Goal: Information Seeking & Learning: Learn about a topic

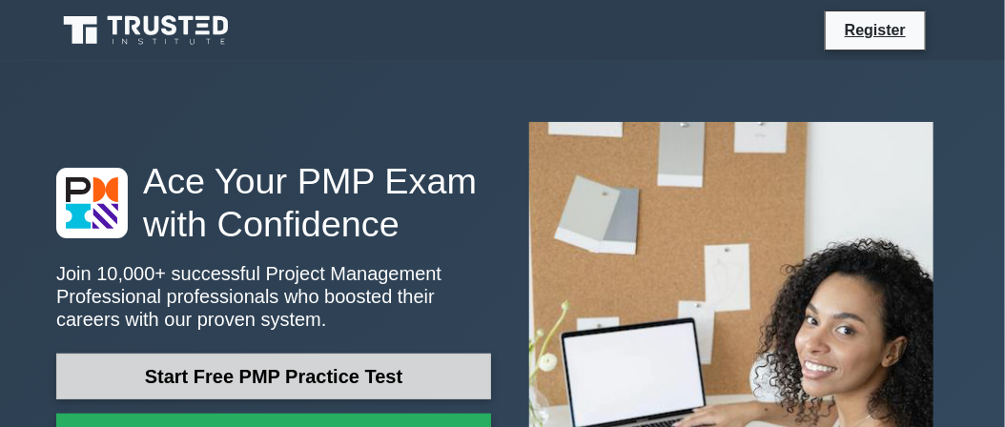
click at [245, 359] on link "Start Free PMP Practice Test" at bounding box center [273, 377] width 435 height 46
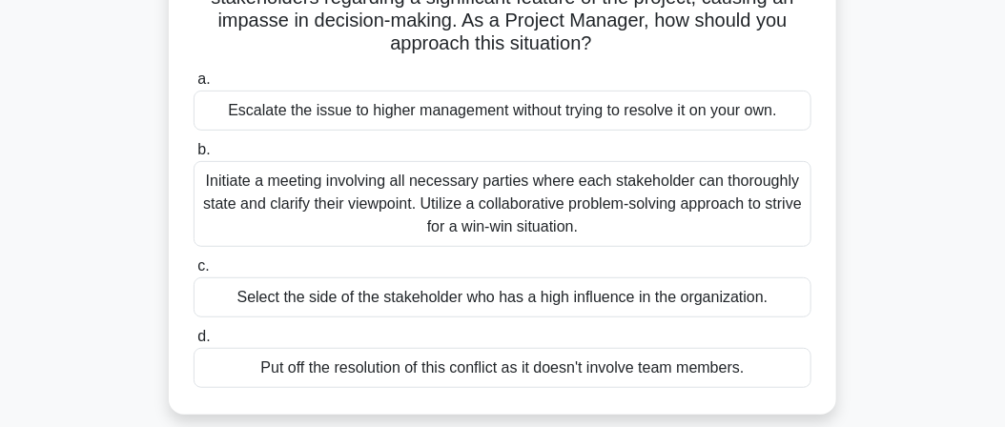
scroll to position [185, 0]
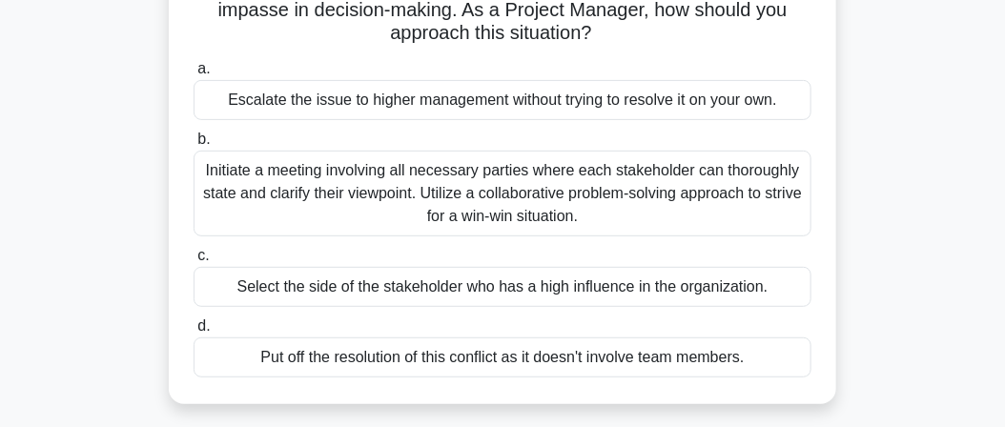
click at [494, 222] on div "Initiate a meeting involving all necessary parties where each stakeholder can t…" at bounding box center [503, 194] width 618 height 86
click at [194, 146] on input "b. Initiate a meeting involving all necessary parties where each stakeholder ca…" at bounding box center [194, 139] width 0 height 12
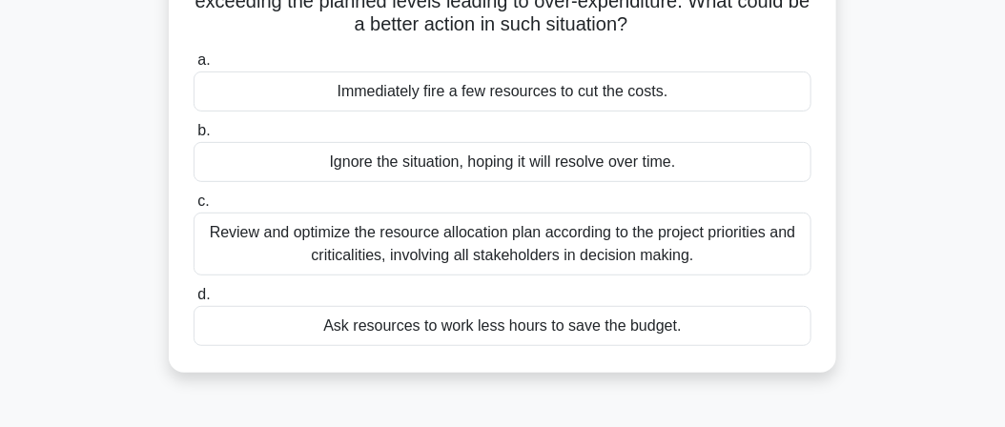
scroll to position [189, 0]
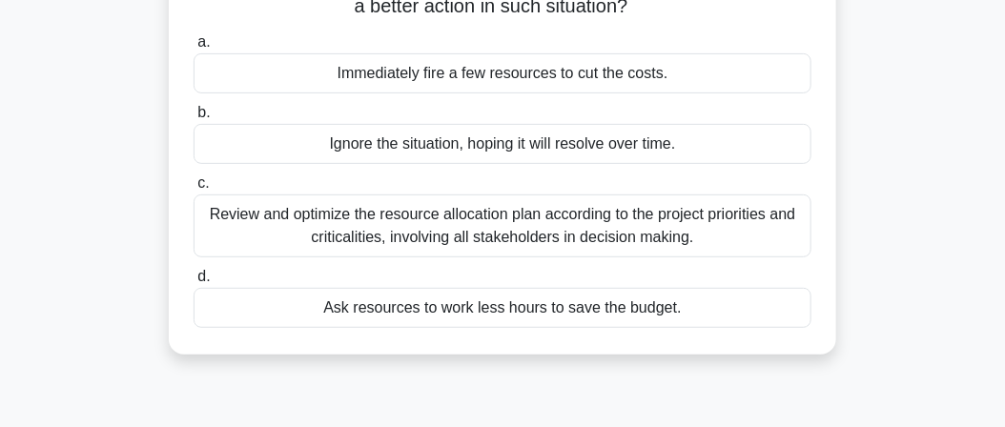
click at [449, 227] on div "Review and optimize the resource allocation plan according to the project prior…" at bounding box center [503, 226] width 618 height 63
click at [194, 190] on input "c. Review and optimize the resource allocation plan according to the project pr…" at bounding box center [194, 183] width 0 height 12
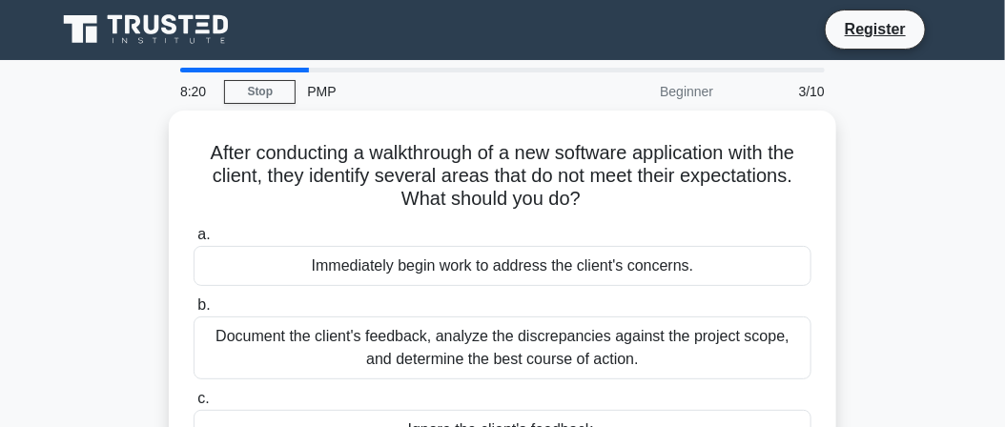
scroll to position [0, 0]
